Goal: Task Accomplishment & Management: Use online tool/utility

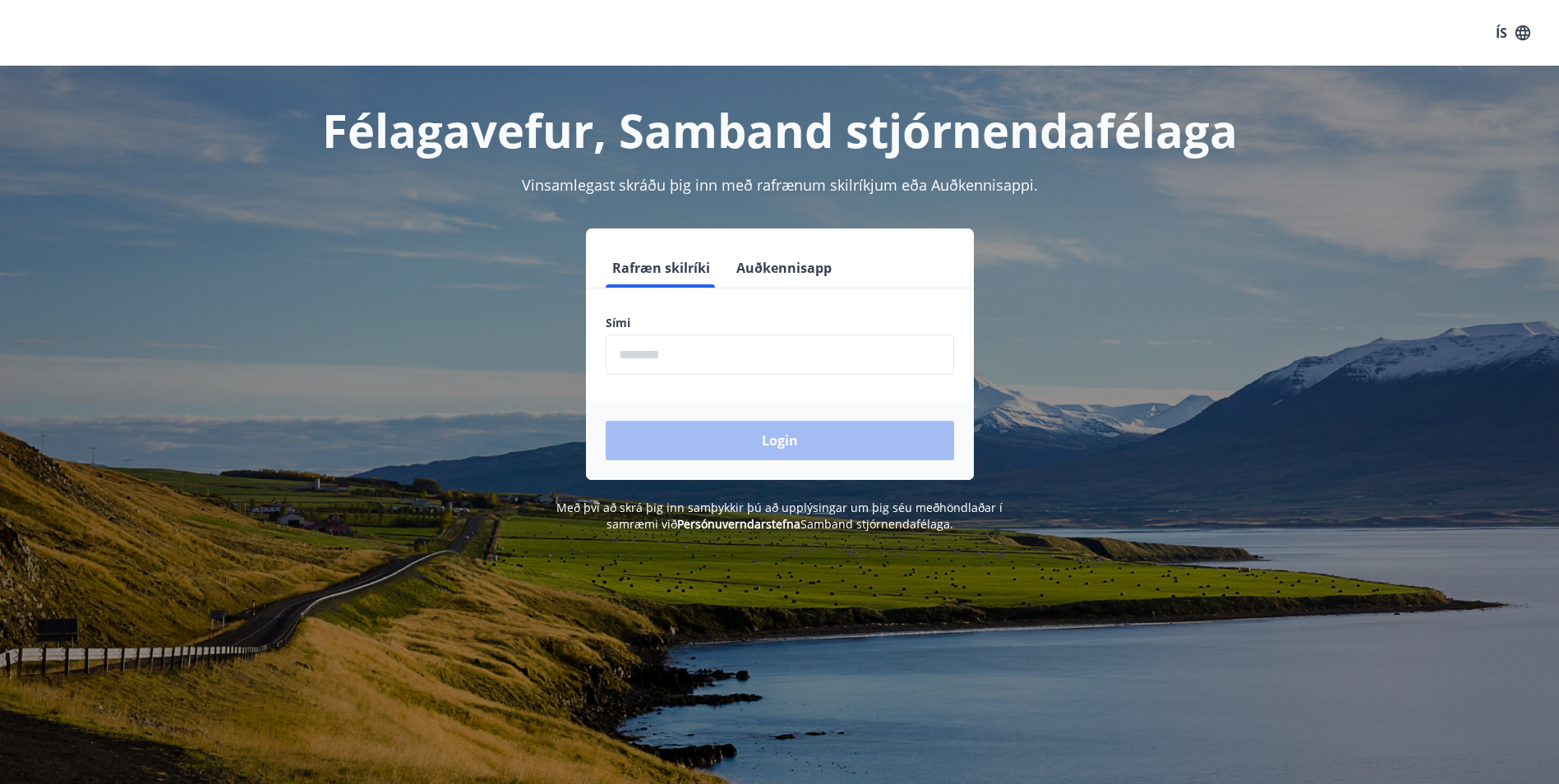
click at [662, 351] on input "phone" at bounding box center [780, 354] width 348 height 40
type input "********"
click at [794, 443] on button "Login" at bounding box center [780, 440] width 348 height 39
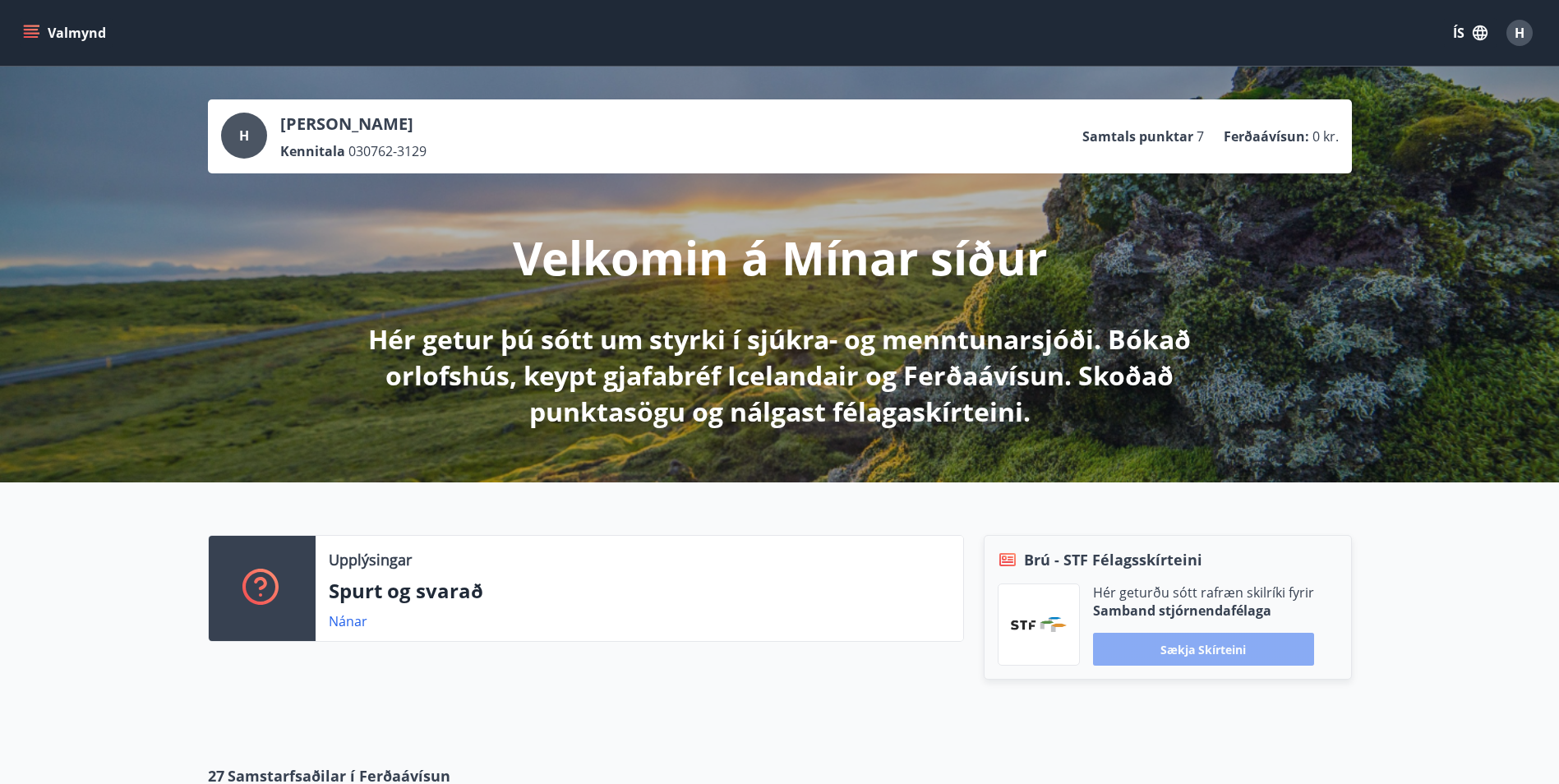
click at [1218, 643] on button "Sækja skírteini" at bounding box center [1203, 649] width 221 height 33
